Goal: Communication & Community: Answer question/provide support

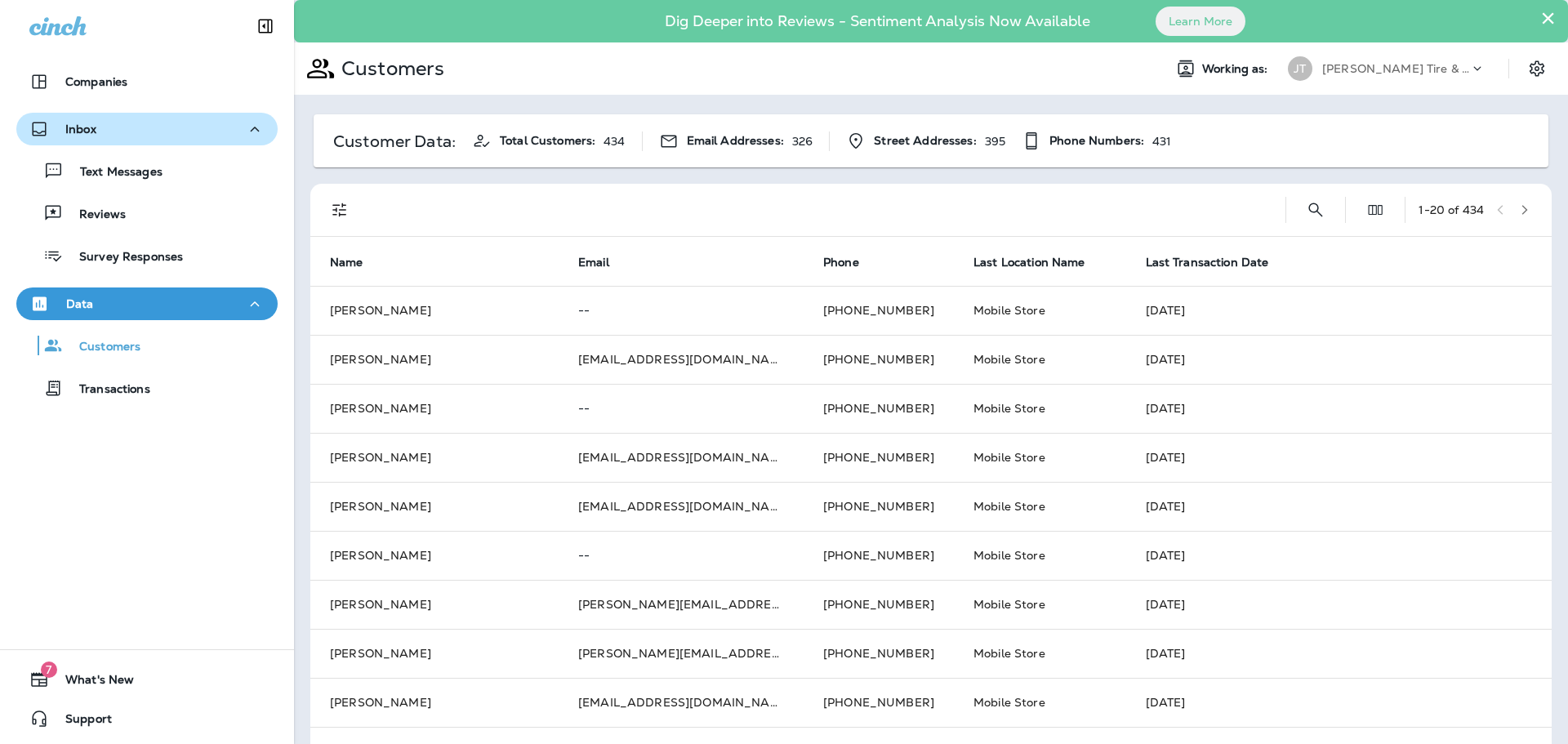
click at [117, 123] on div "Inbox" at bounding box center [147, 129] width 235 height 20
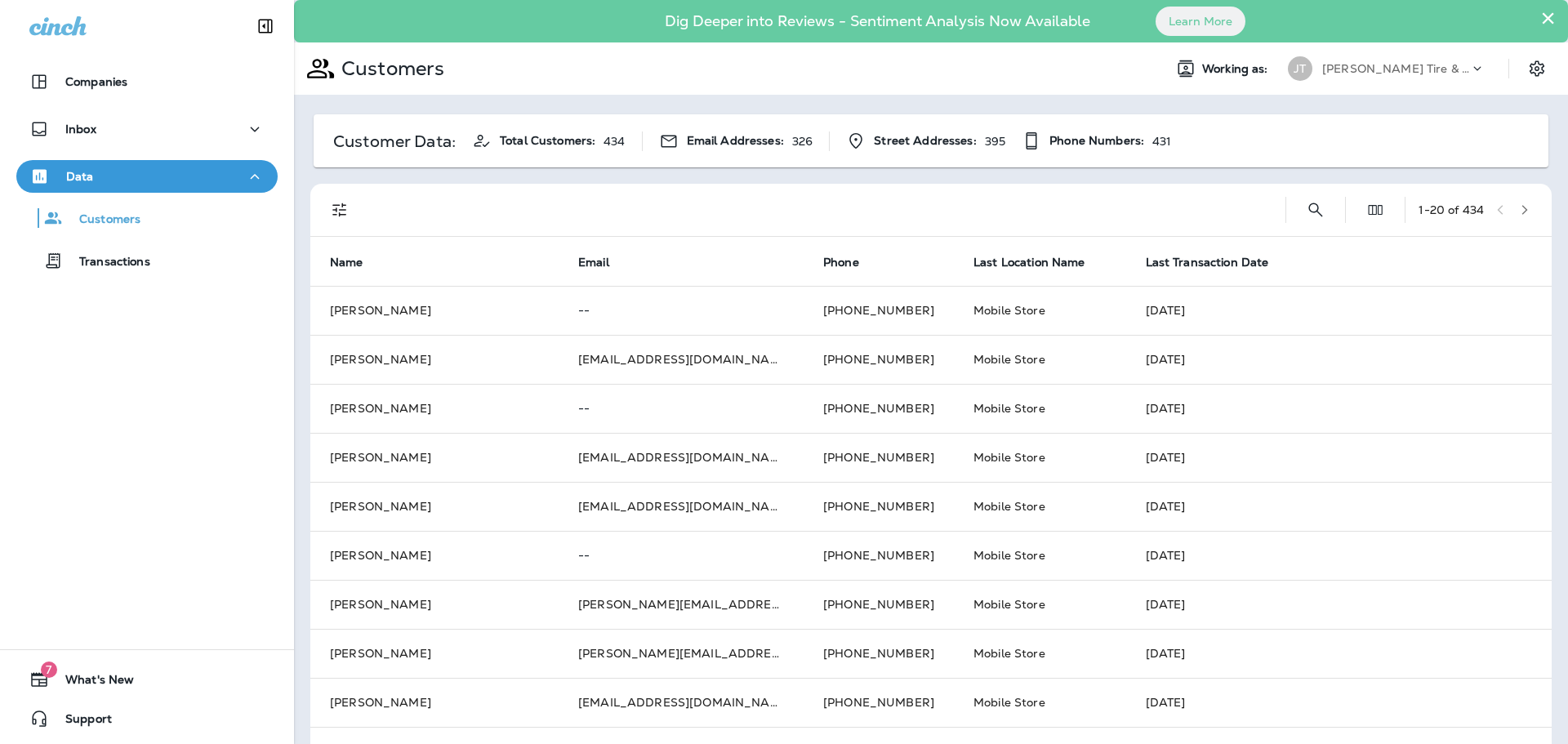
click at [118, 170] on div "Data" at bounding box center [147, 177] width 235 height 20
click at [127, 124] on div "Inbox" at bounding box center [147, 129] width 235 height 20
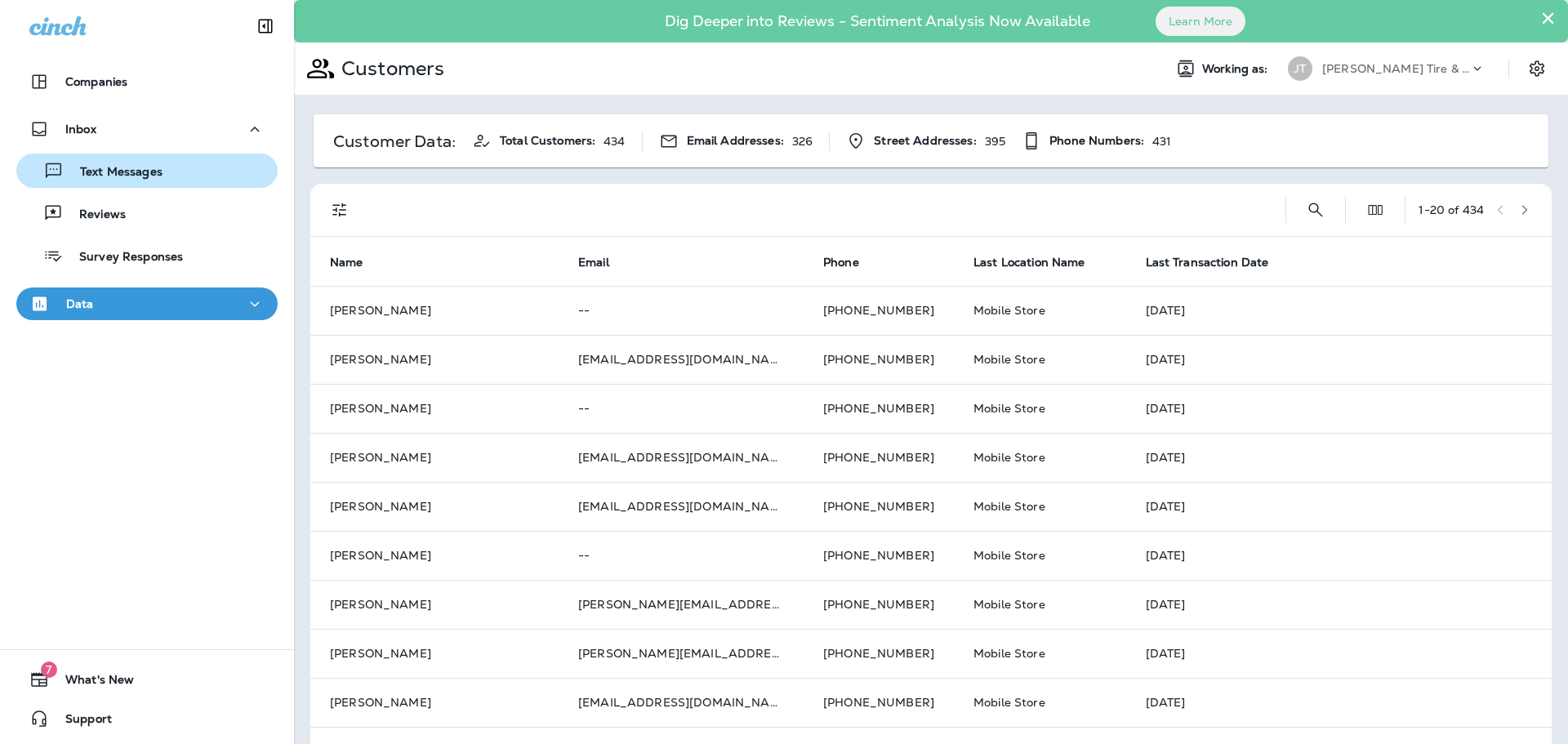
click at [109, 179] on p "Text Messages" at bounding box center [113, 172] width 99 height 16
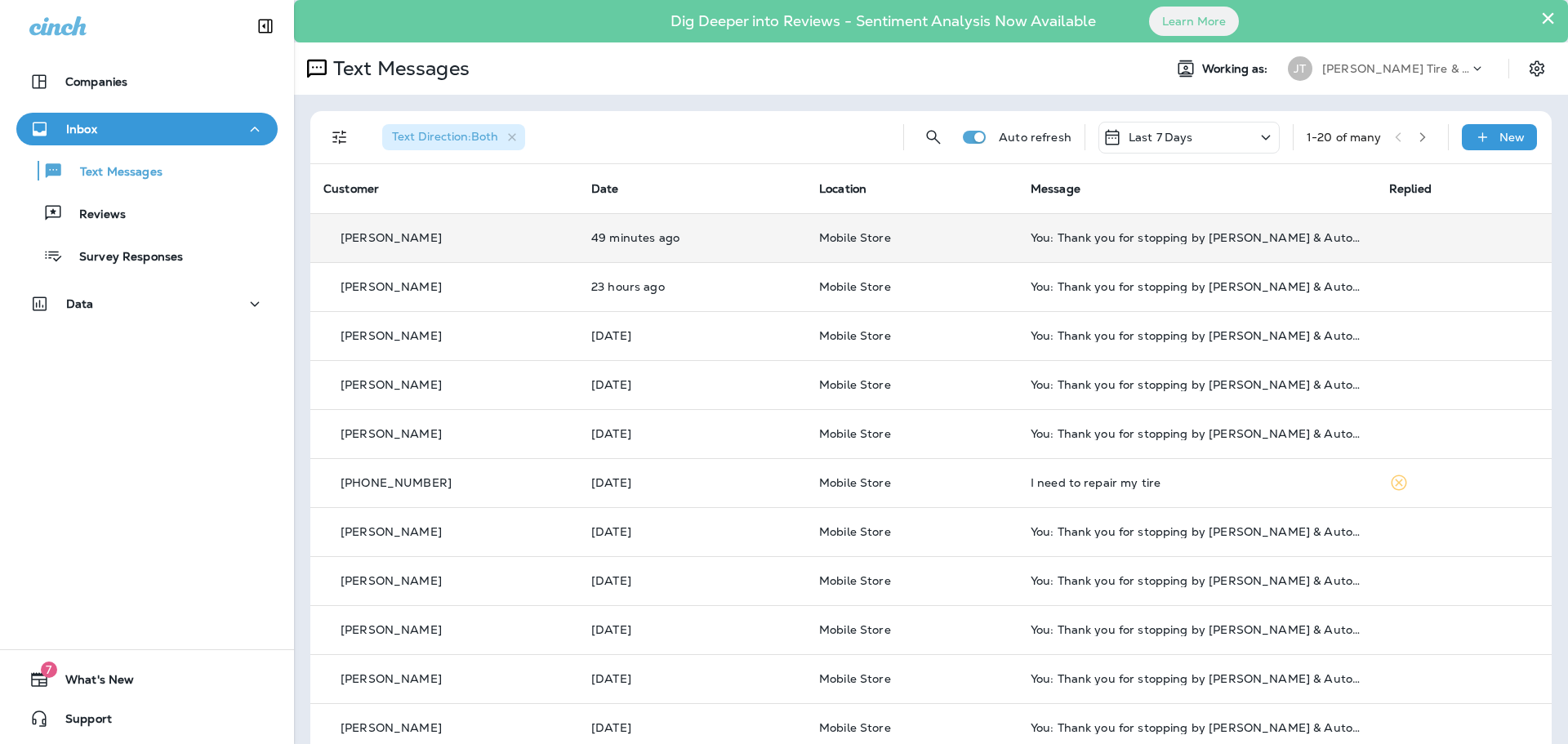
click at [1037, 232] on div "You: Thank you for stopping by [PERSON_NAME] & Auto - Mobile Store. Please take…" at bounding box center [1197, 237] width 332 height 13
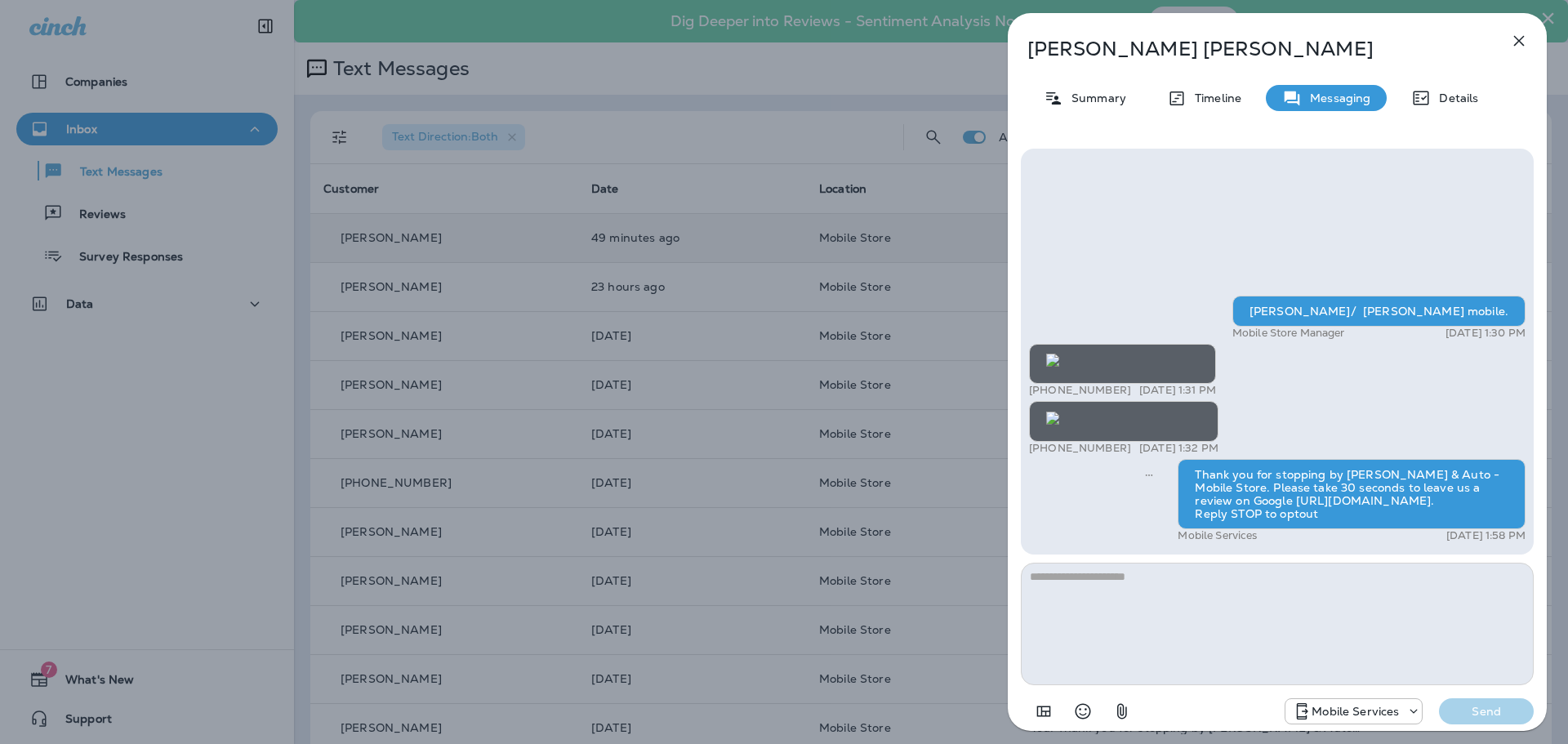
scroll to position [1, 0]
click at [1520, 45] on icon "button" at bounding box center [1519, 40] width 20 height 20
